Goal: Task Accomplishment & Management: Manage account settings

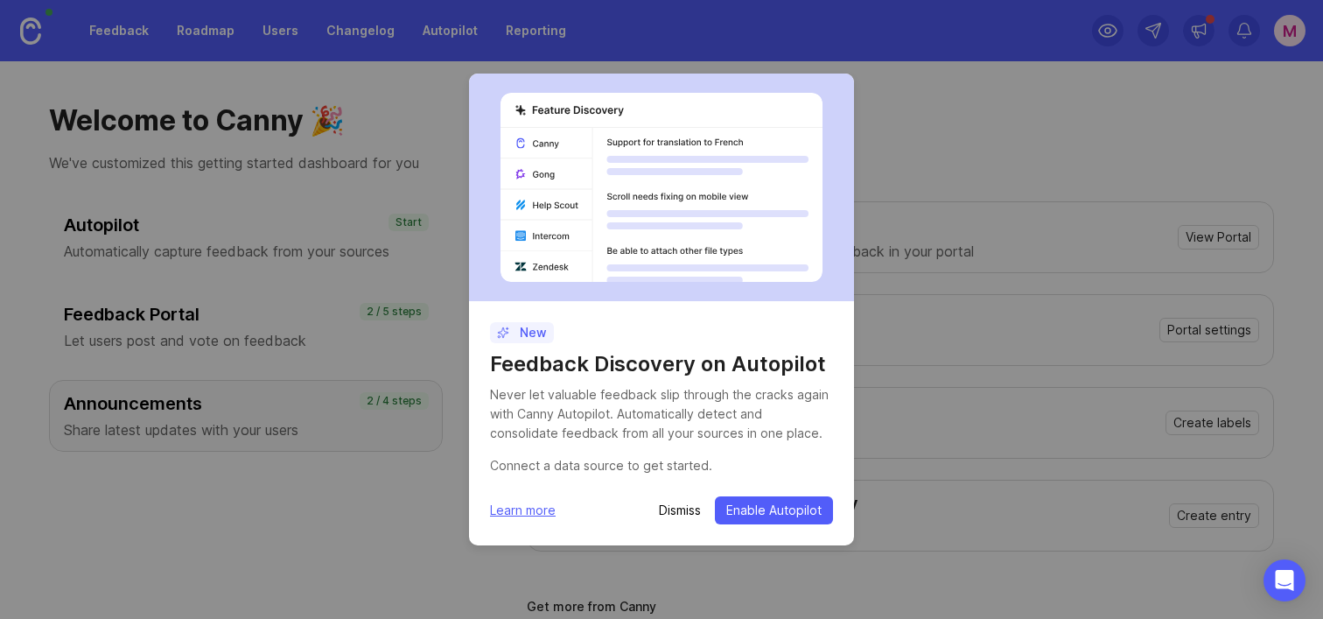
click at [677, 512] on p "Dismiss" at bounding box center [680, 510] width 42 height 18
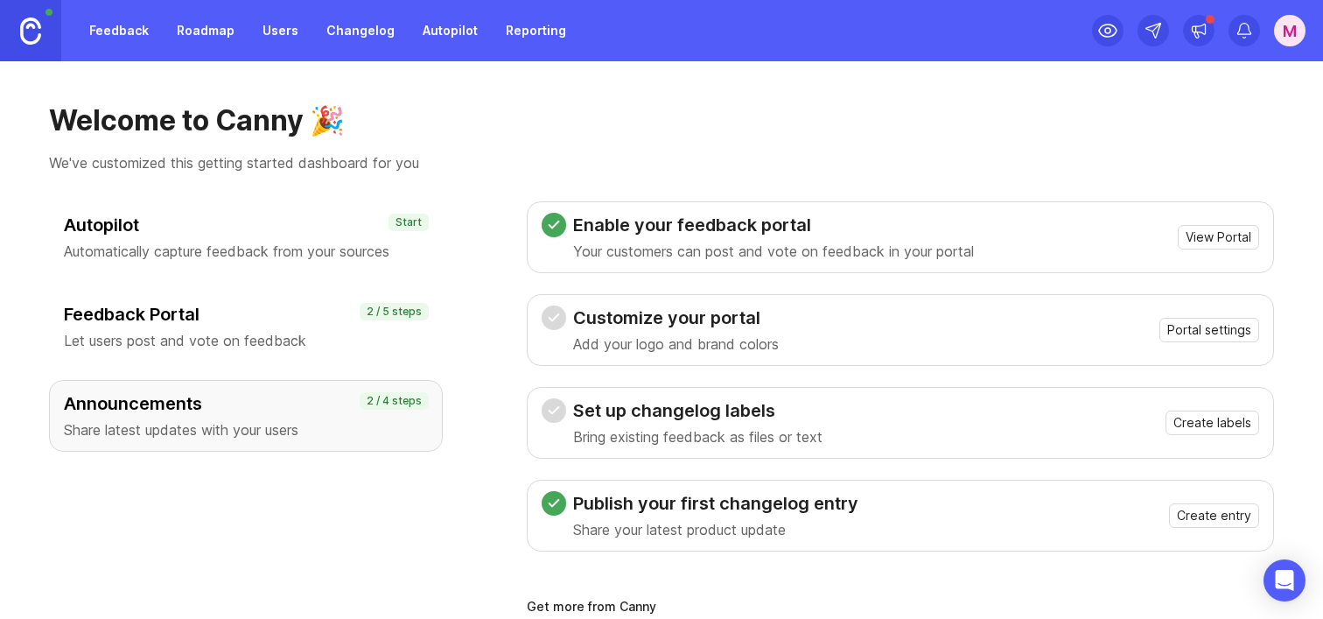
click at [39, 15] on link at bounding box center [30, 30] width 61 height 61
click at [1296, 41] on div "M" at bounding box center [1290, 31] width 32 height 32
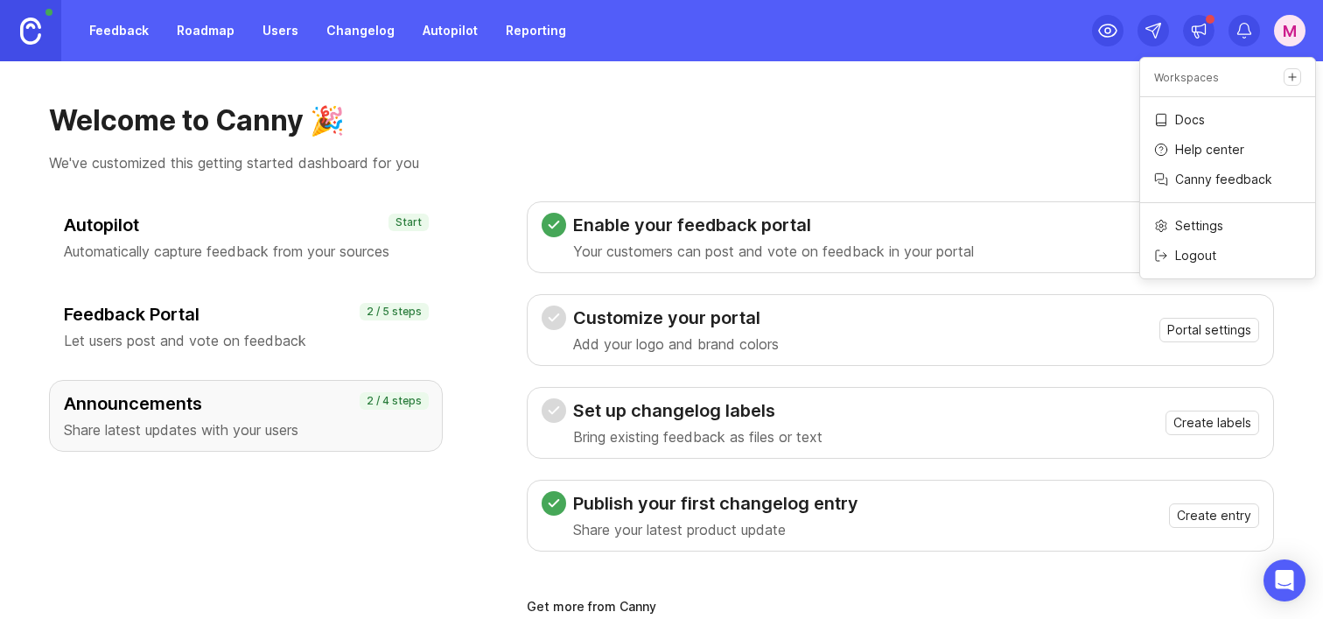
click at [1188, 249] on p "Logout" at bounding box center [1195, 256] width 41 height 18
